Goal: Use online tool/utility: Use online tool/utility

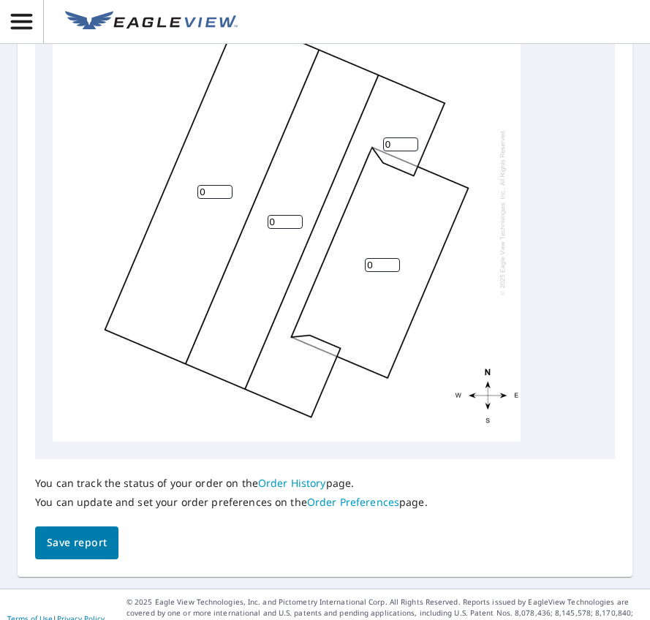
scroll to position [732, 0]
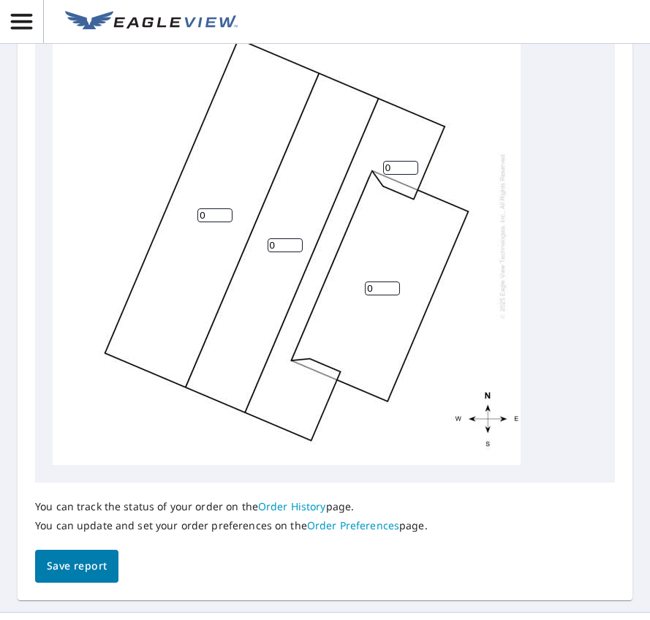
click at [223, 222] on input "0" at bounding box center [215, 216] width 35 height 14
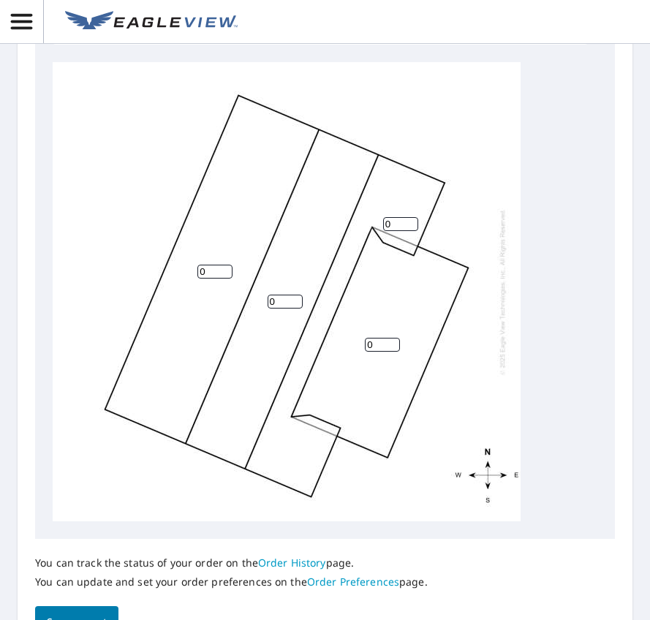
scroll to position [512, 0]
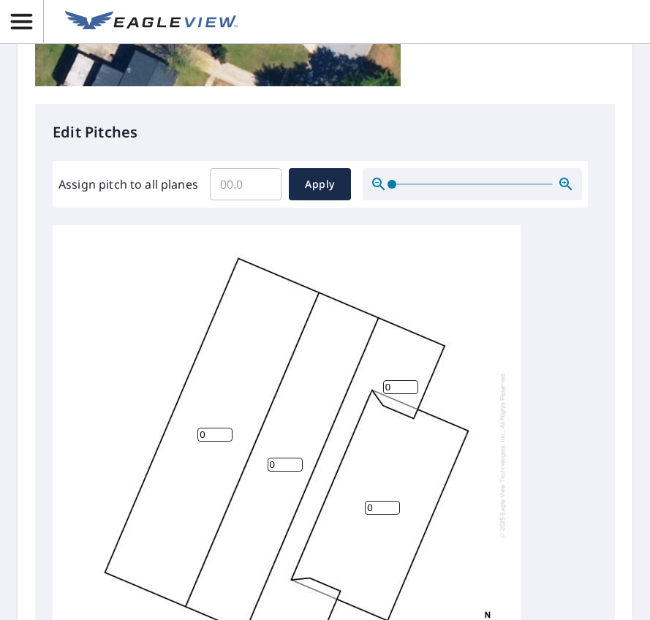
click at [247, 187] on input "Assign pitch to all planes" at bounding box center [246, 184] width 72 height 41
type input "5"
click at [328, 187] on span "Apply" at bounding box center [320, 185] width 39 height 18
type input "5"
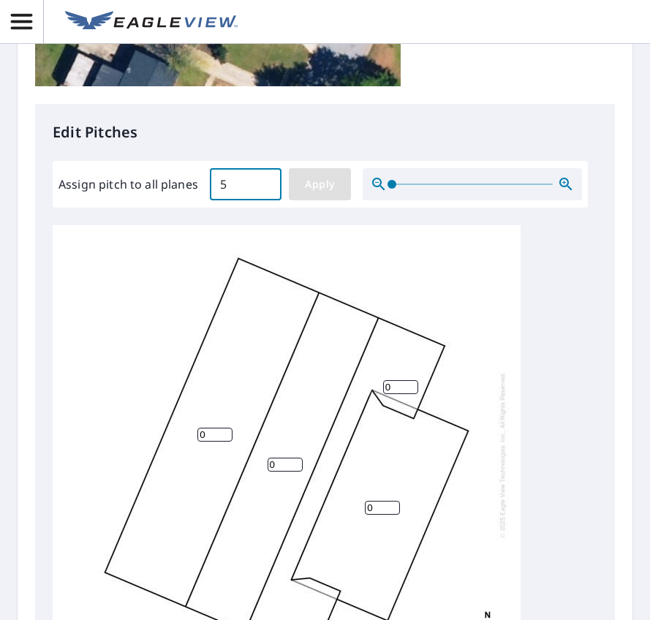
type input "5"
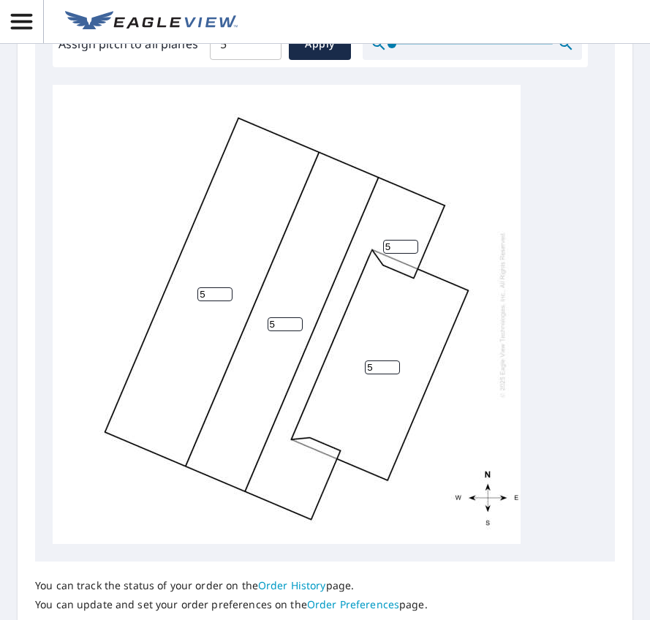
scroll to position [658, 0]
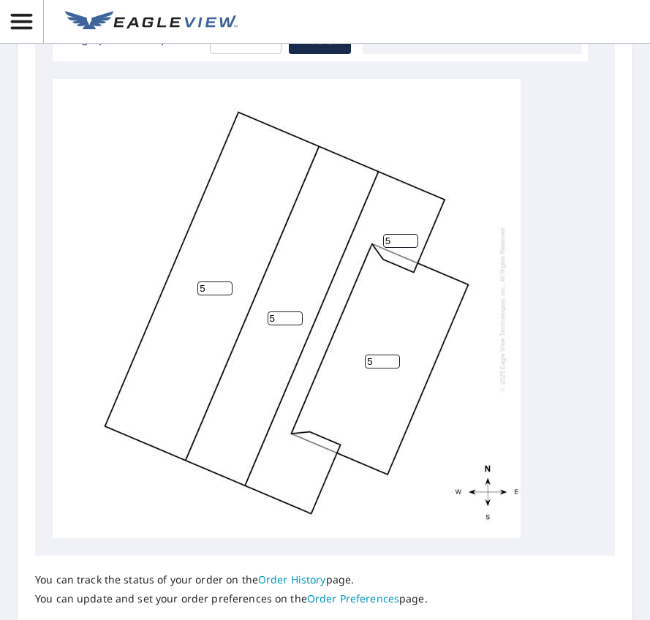
click at [383, 369] on input "5" at bounding box center [382, 362] width 35 height 14
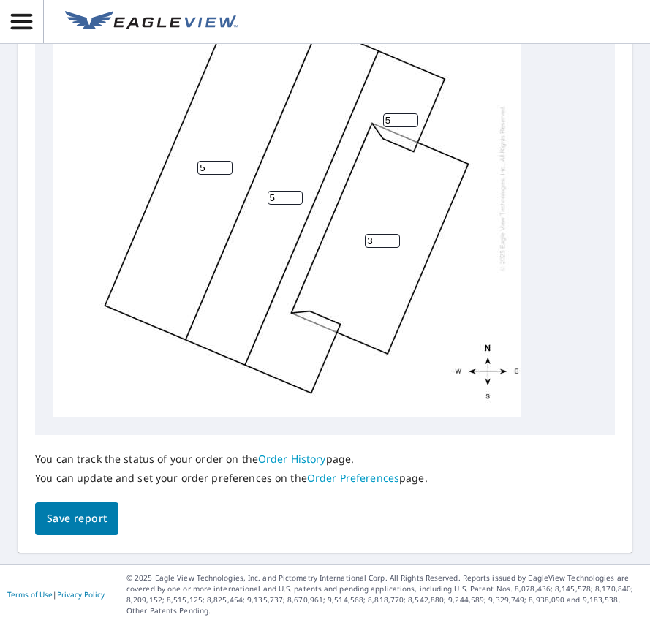
scroll to position [754, 0]
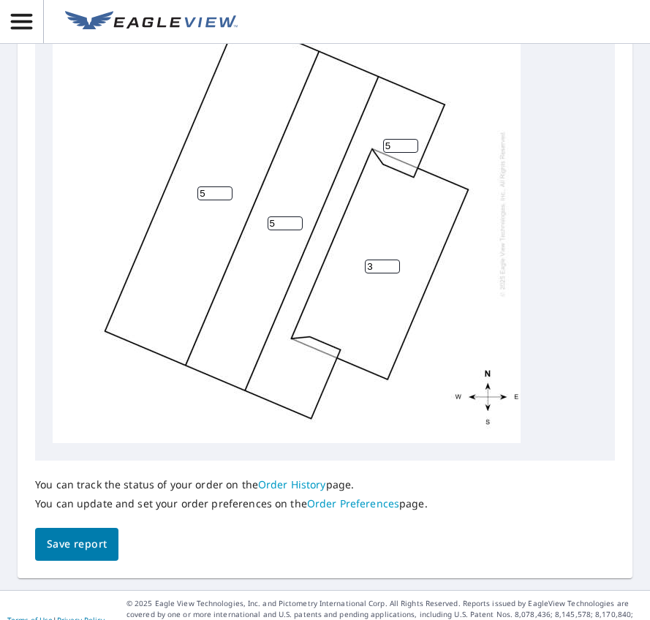
type input "3"
click at [207, 200] on input "5" at bounding box center [215, 194] width 35 height 14
type input "3"
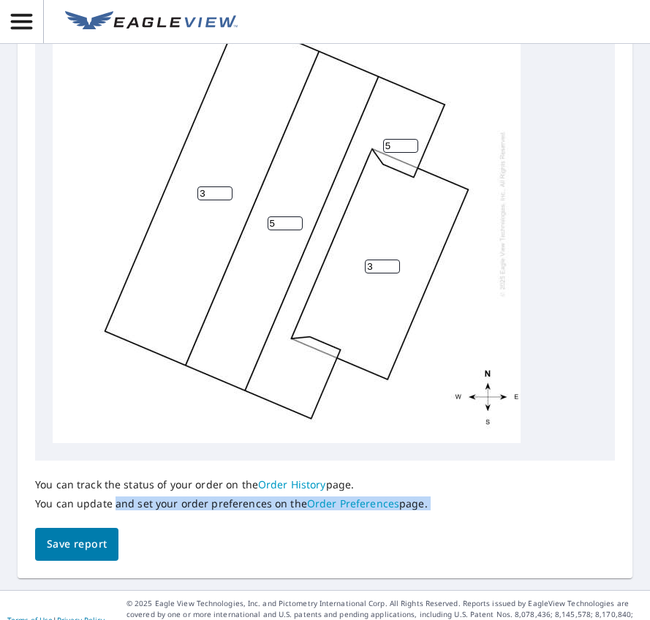
click at [115, 561] on div "You can track the status of your order on the Order History page. You can updat…" at bounding box center [325, 511] width 580 height 100
drag, startPoint x: 115, startPoint y: 573, endPoint x: 97, endPoint y: 582, distance: 20.0
click at [97, 554] on span "Save report" at bounding box center [77, 545] width 60 height 18
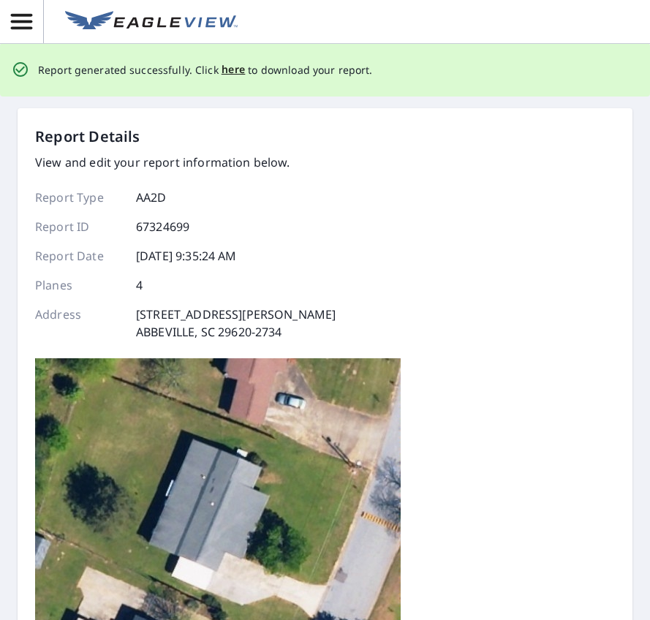
scroll to position [0, 0]
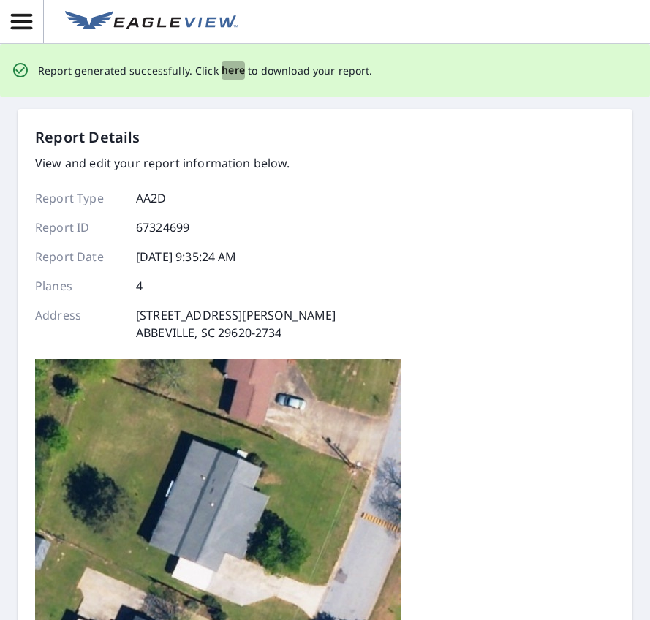
click at [225, 74] on span "here" at bounding box center [234, 70] width 24 height 18
